Goal: Find contact information: Find contact information

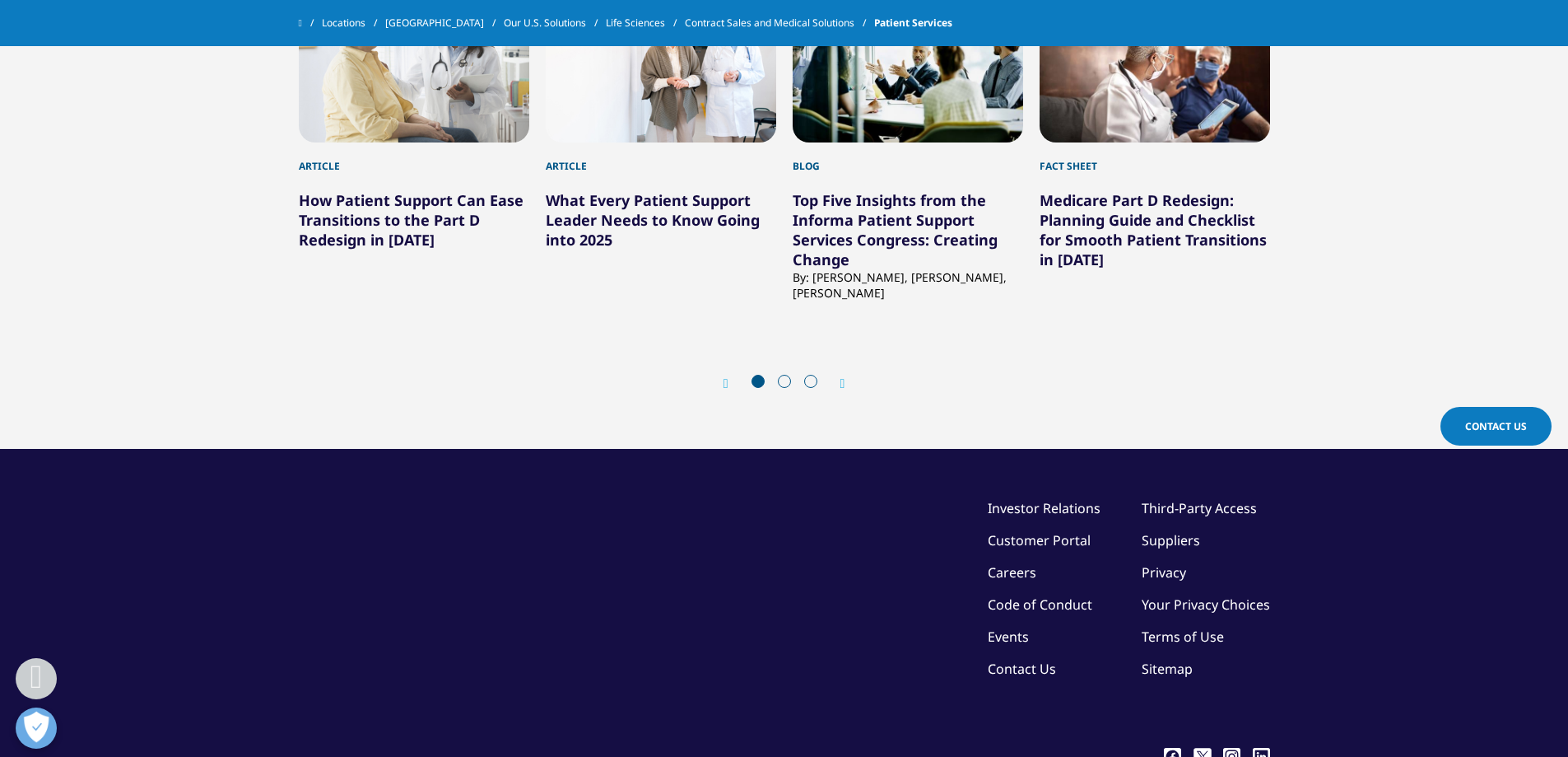
scroll to position [3443, 0]
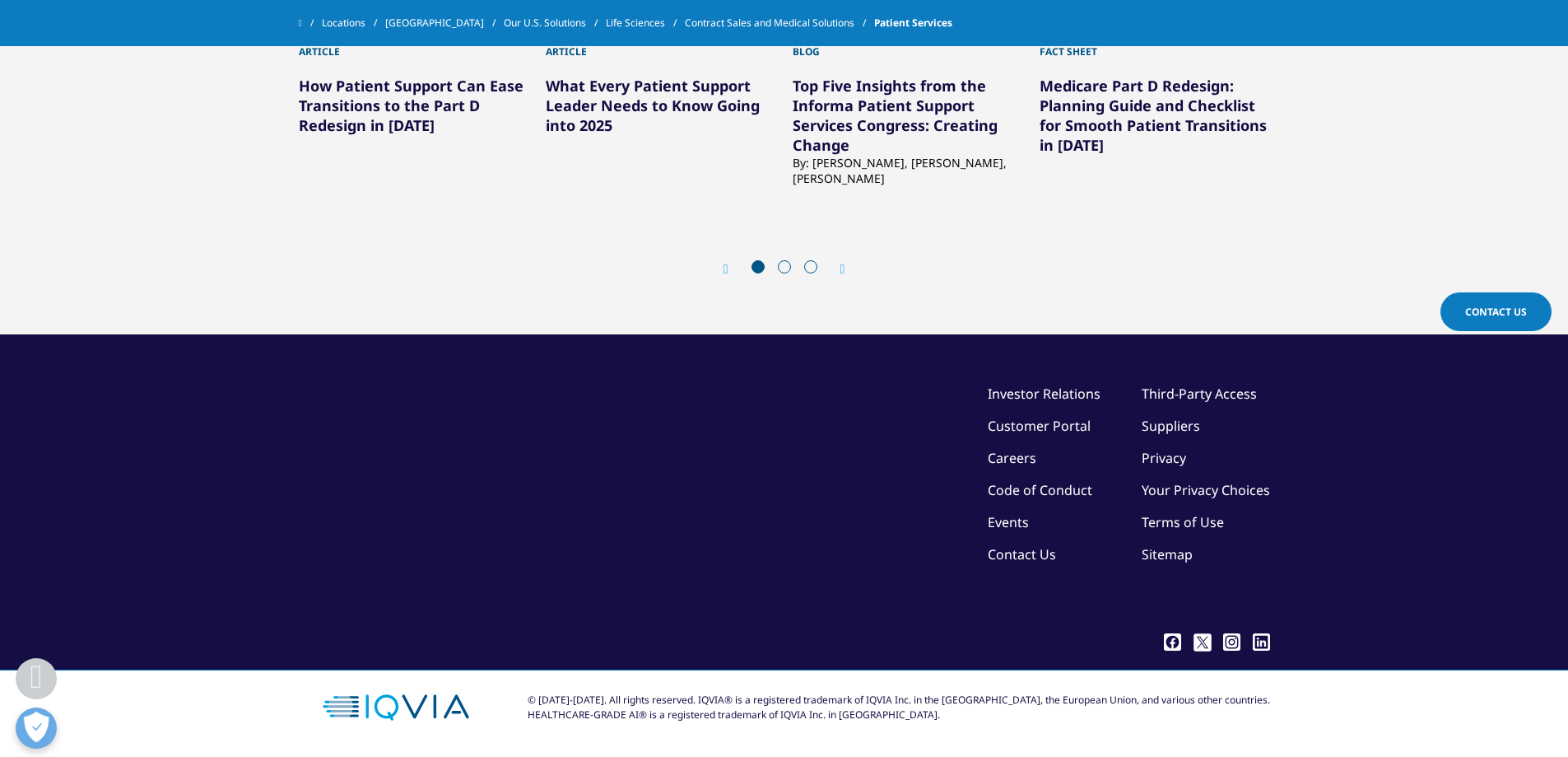
click at [1031, 424] on link "Customer Portal" at bounding box center [1039, 425] width 103 height 18
click at [1028, 555] on link "Contact Us" at bounding box center [1022, 554] width 68 height 18
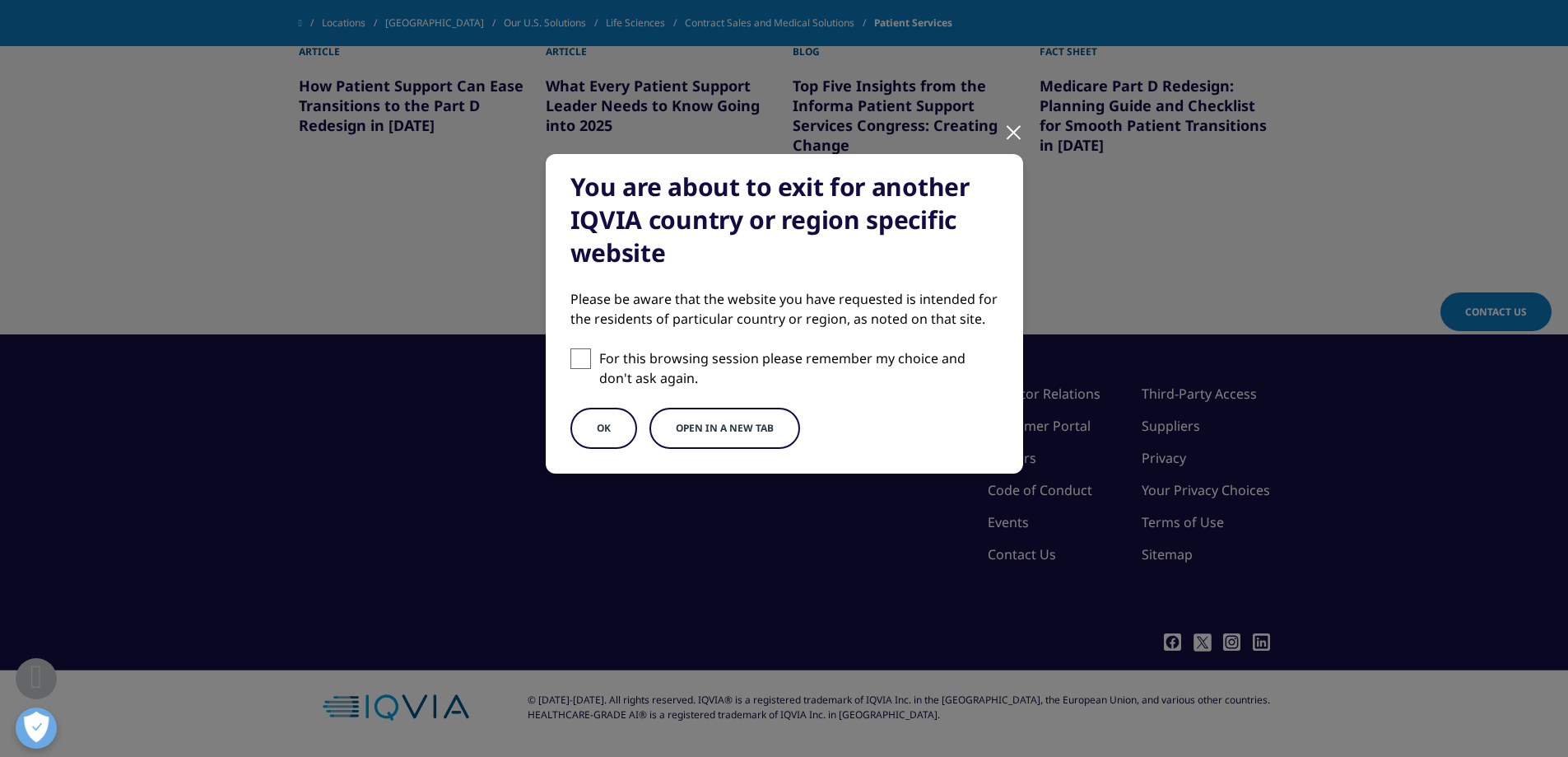
click at [757, 425] on button "Open in a new tab" at bounding box center [724, 428] width 151 height 41
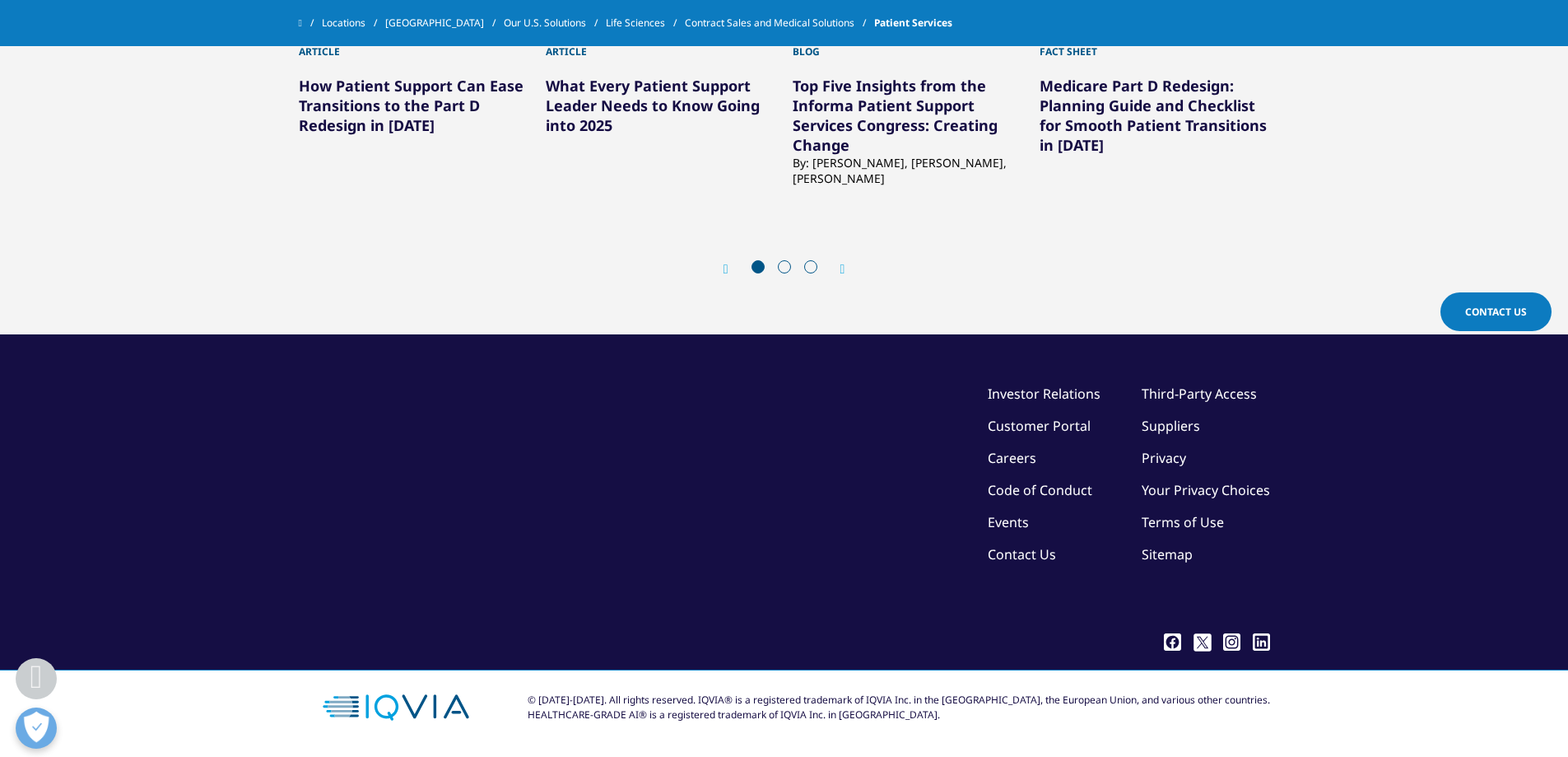
click at [785, 268] on span at bounding box center [784, 266] width 13 height 13
click at [1510, 310] on span "Contact Us" at bounding box center [1496, 311] width 62 height 14
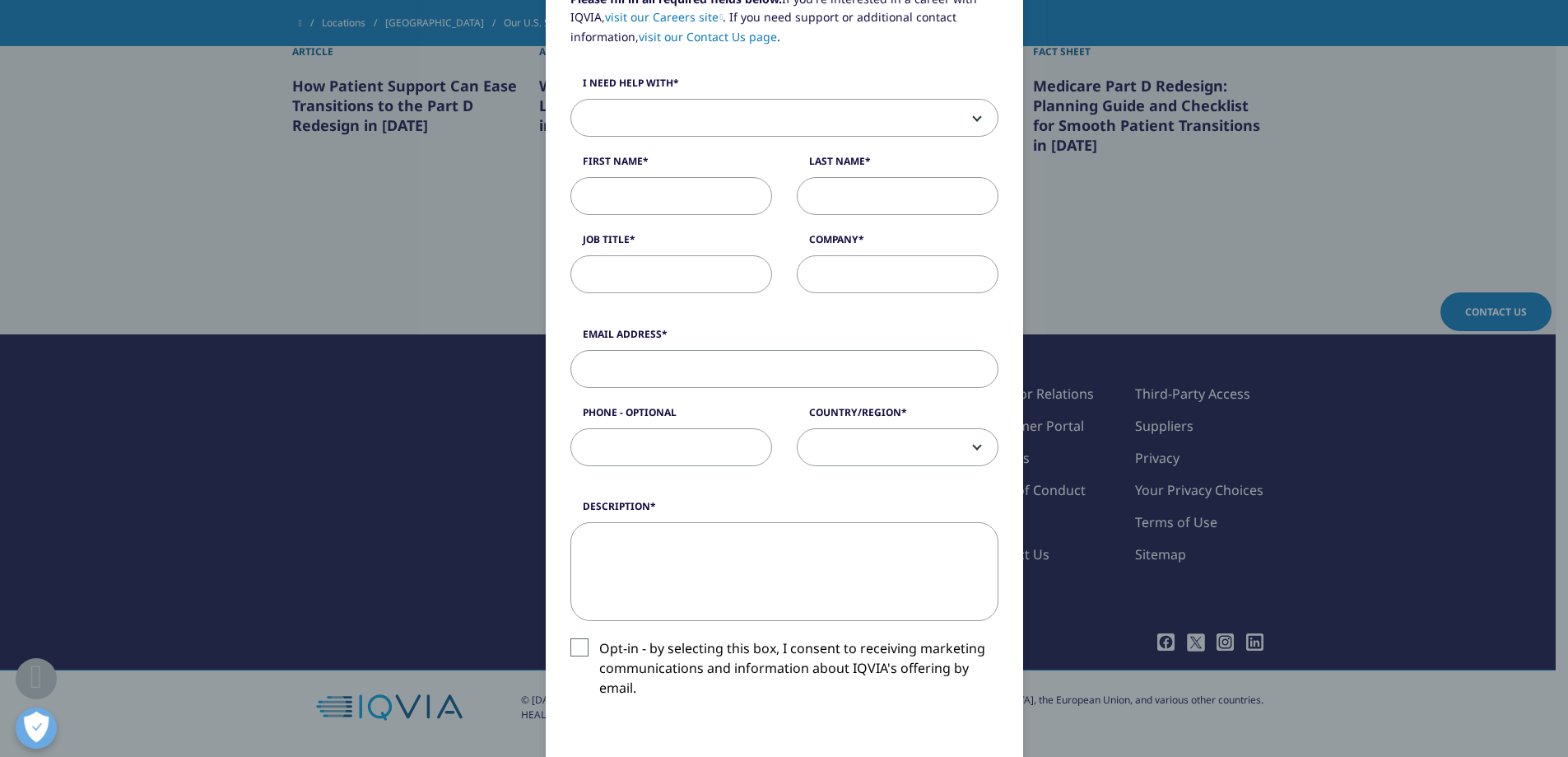
scroll to position [0, 0]
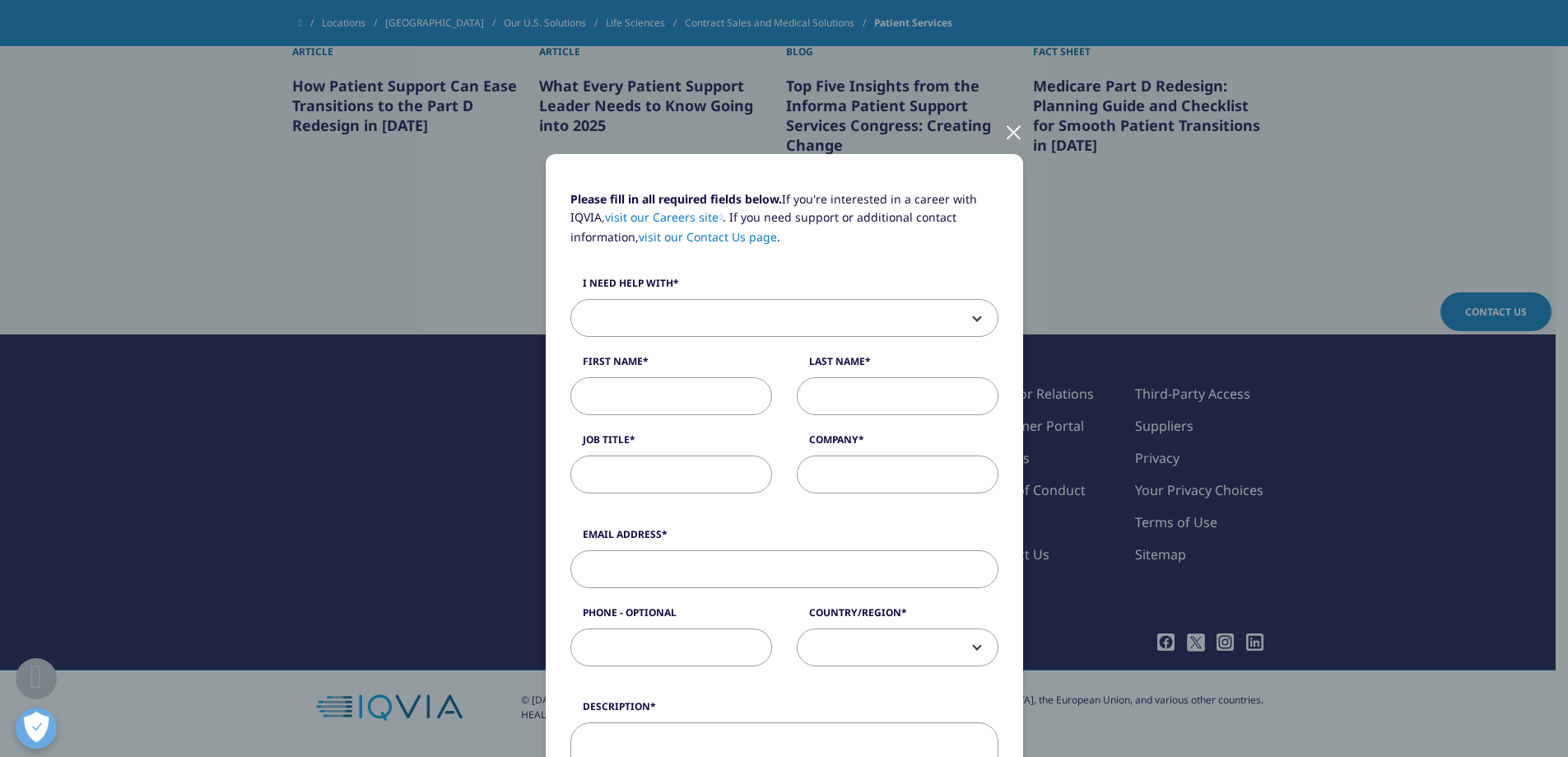
click at [1004, 132] on div at bounding box center [1014, 131] width 19 height 45
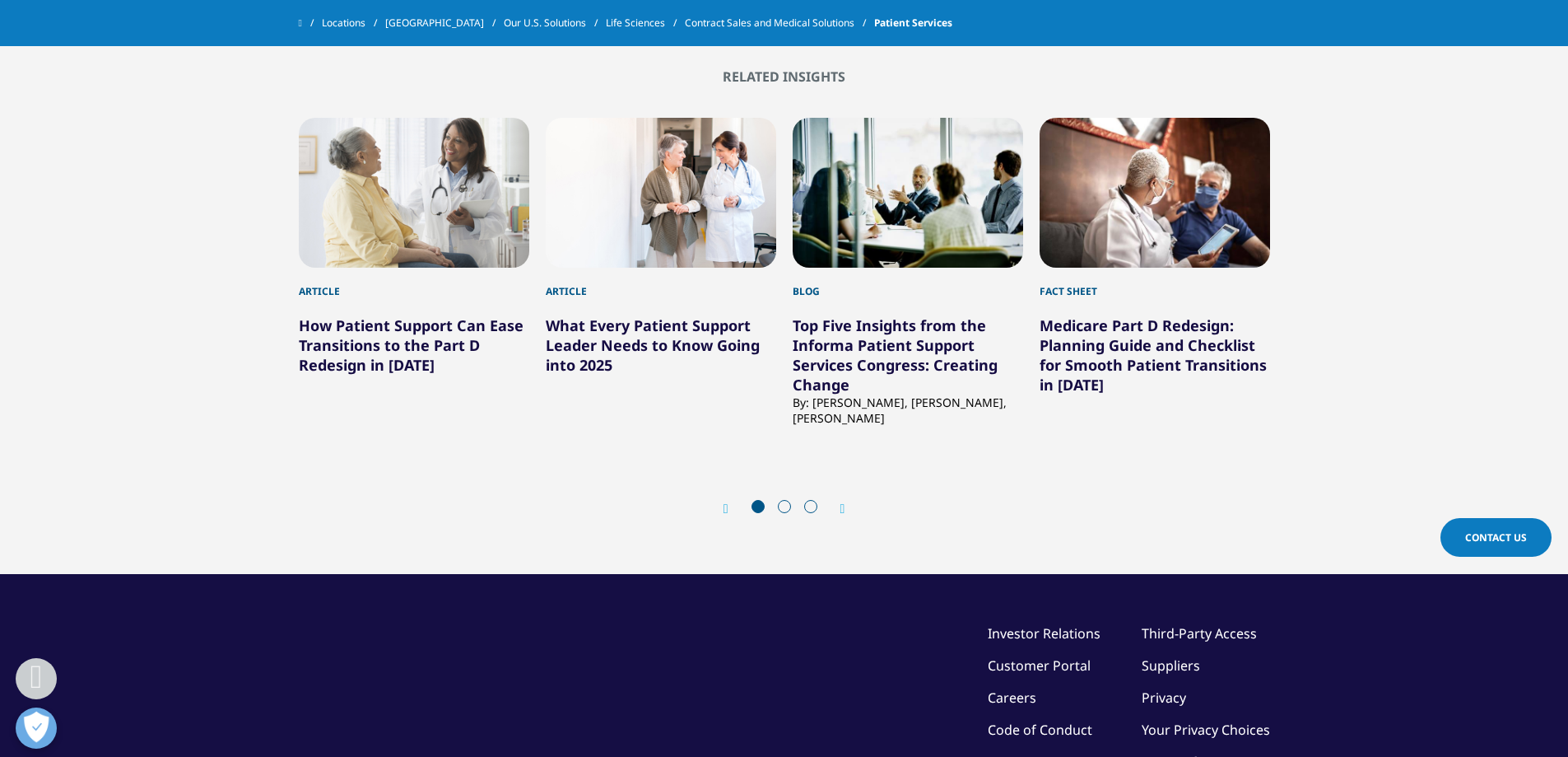
scroll to position [3196, 0]
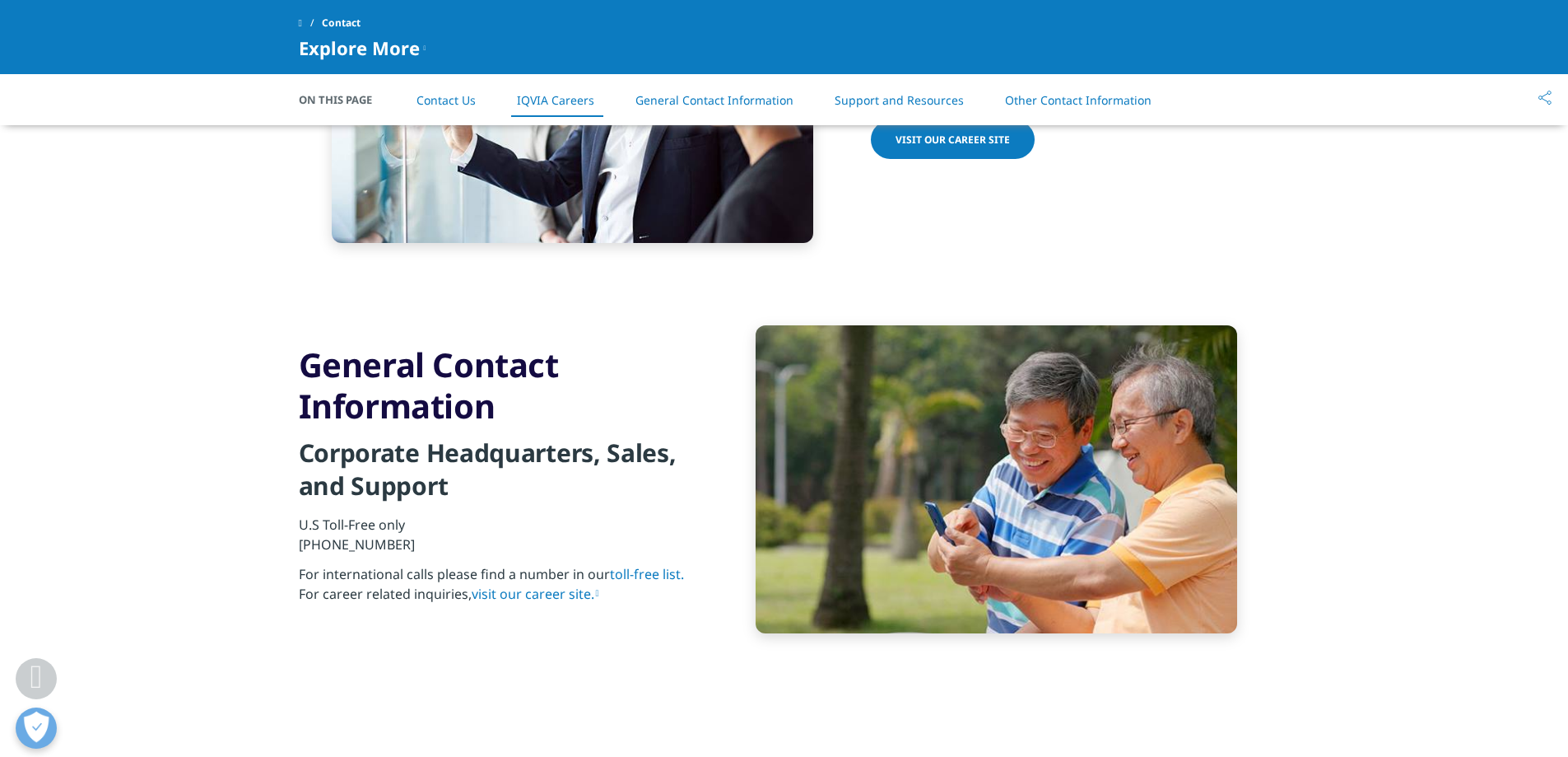
scroll to position [1647, 0]
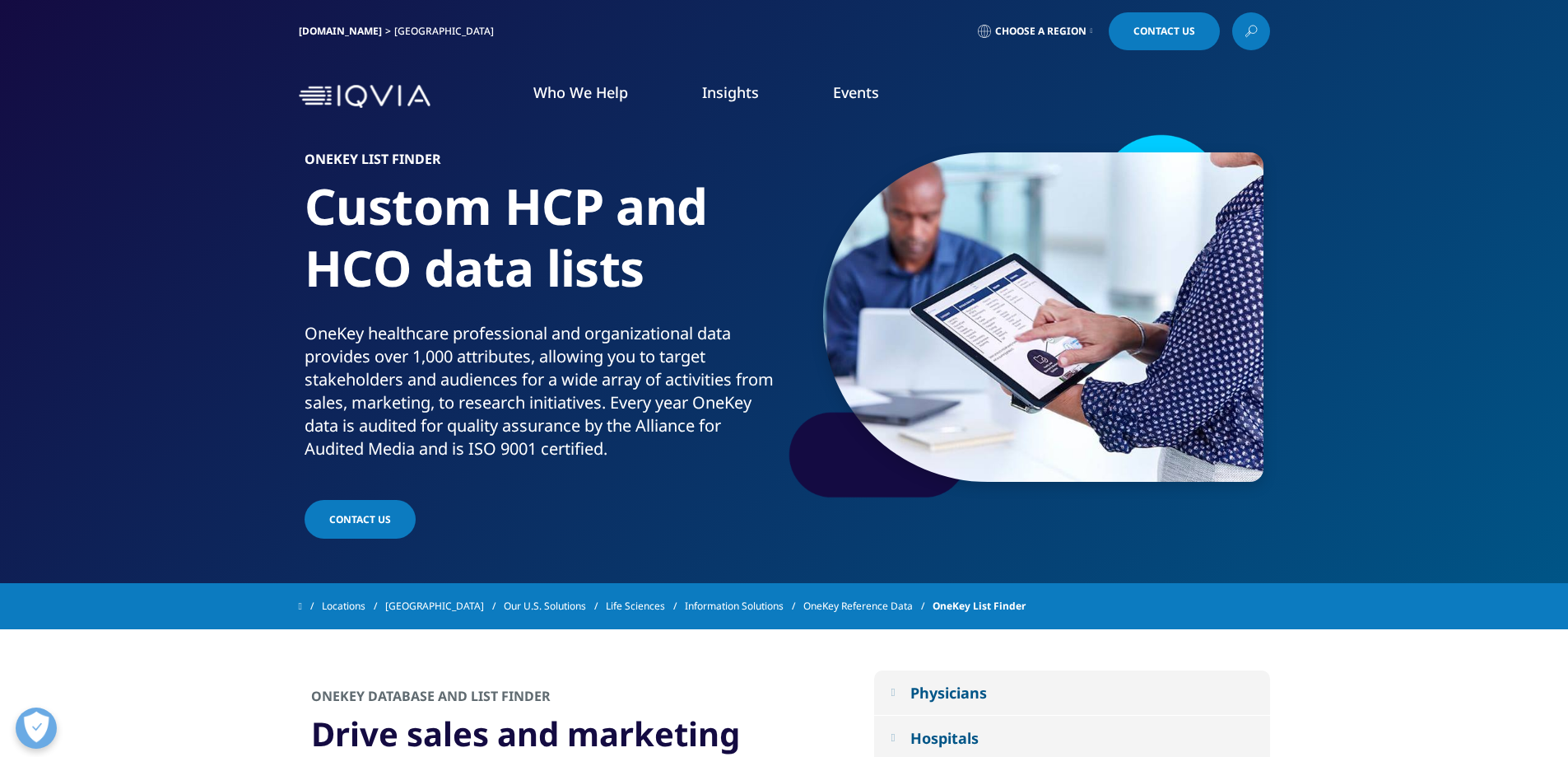
click at [1016, 36] on span "Choose a Region" at bounding box center [1040, 31] width 91 height 13
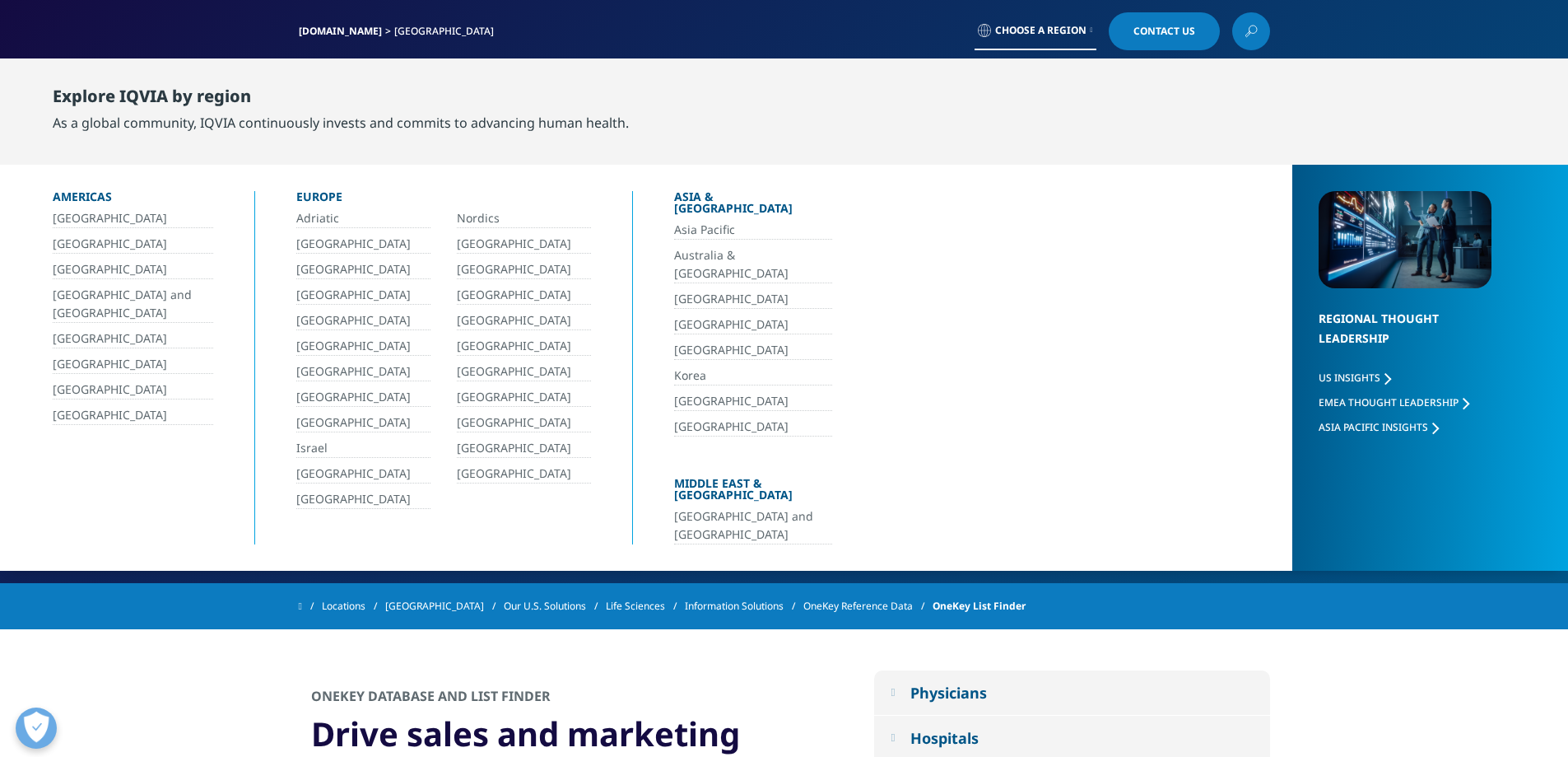
click at [116, 418] on link "[GEOGRAPHIC_DATA]" at bounding box center [133, 415] width 161 height 19
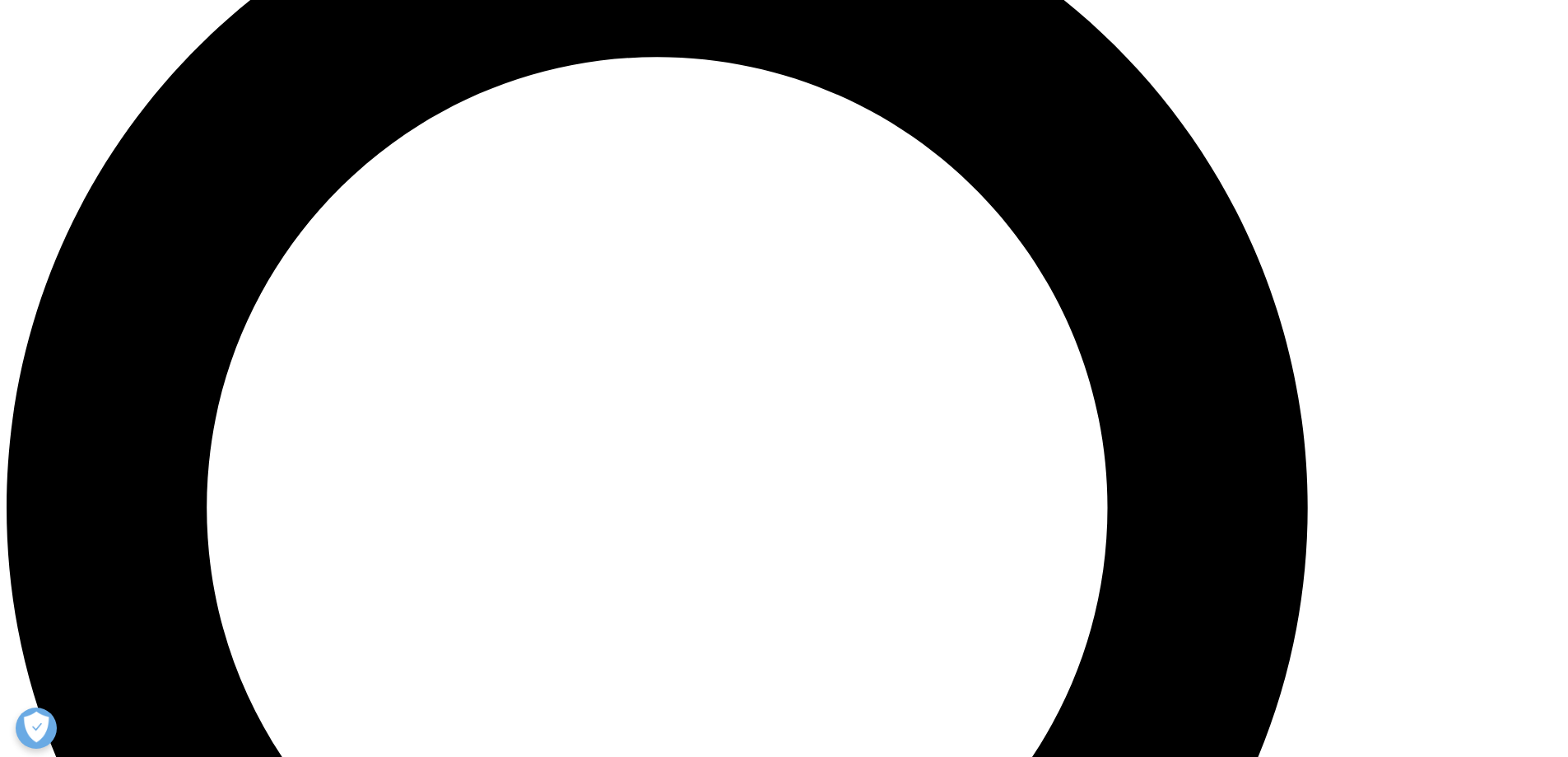
scroll to position [1729, 0]
